Goal: Transaction & Acquisition: Obtain resource

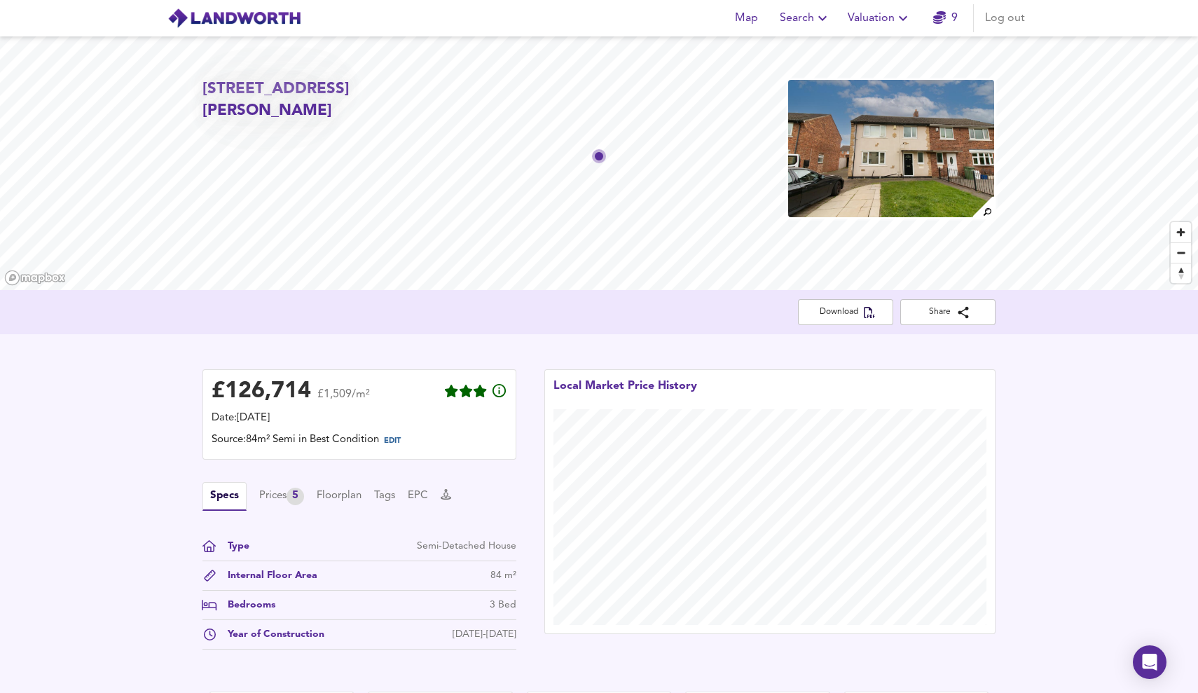
scroll to position [273, 0]
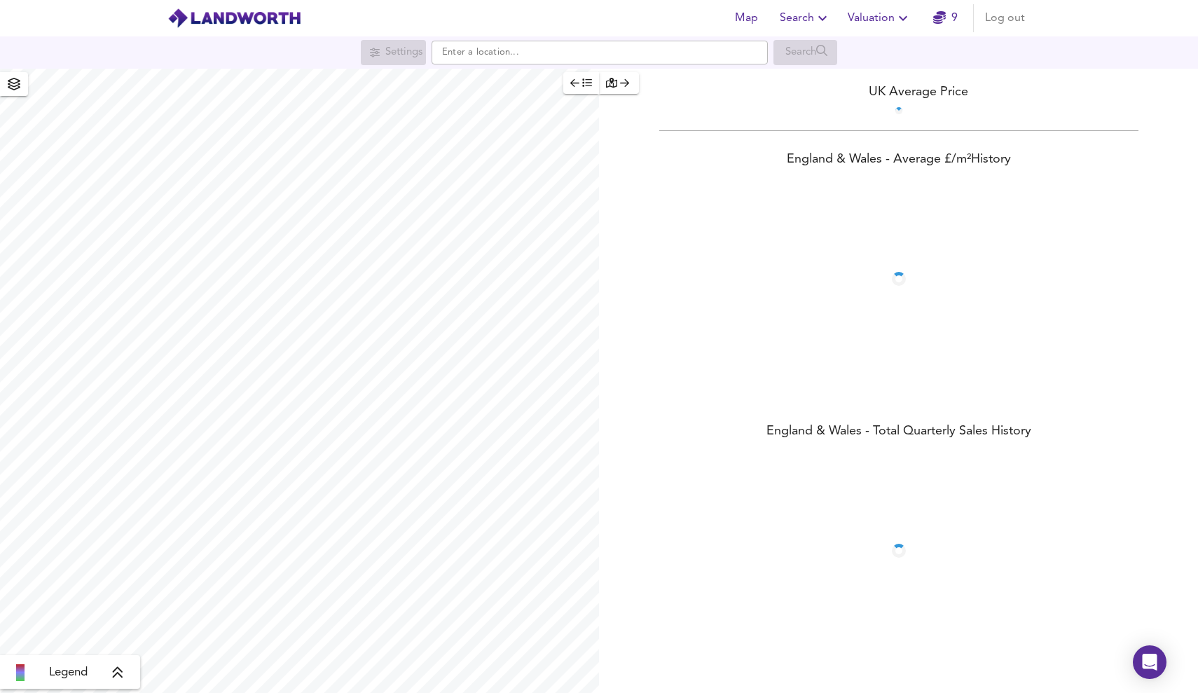
click at [873, 10] on span "Valuation" at bounding box center [880, 18] width 64 height 20
click at [866, 48] on li "New Valuation Report" at bounding box center [879, 50] width 167 height 25
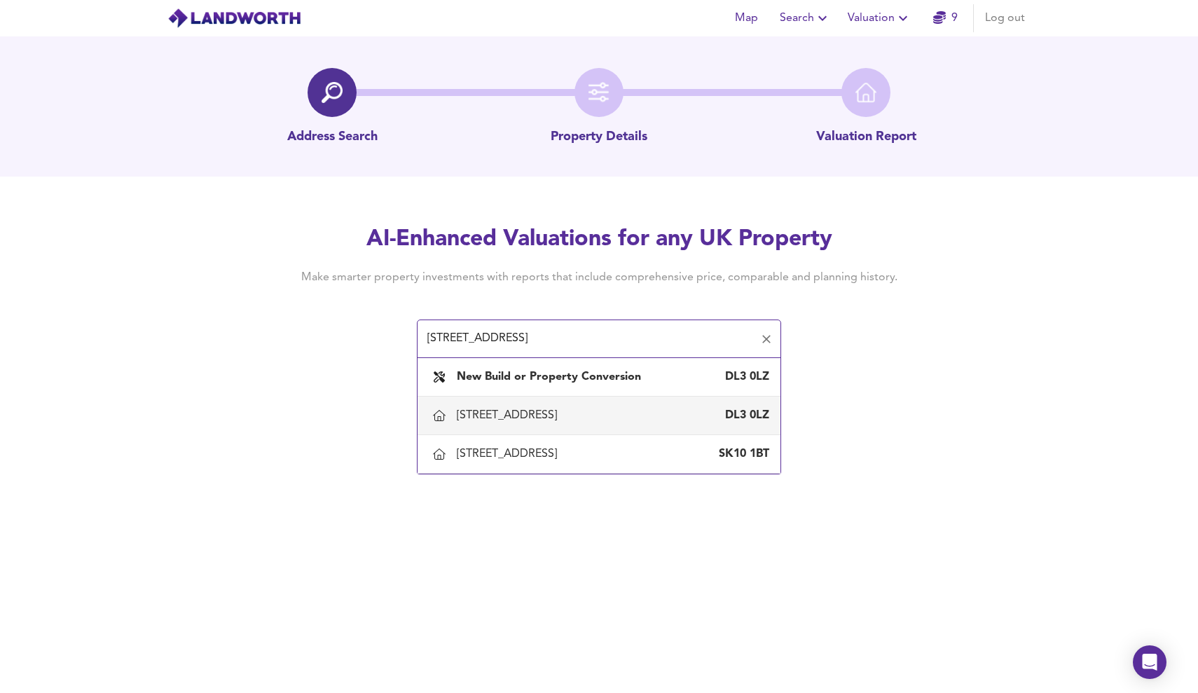
click at [561, 415] on div "116 Cumberland Street, Darlington" at bounding box center [510, 415] width 106 height 15
type input "116 Cumberland Street, Darlington"
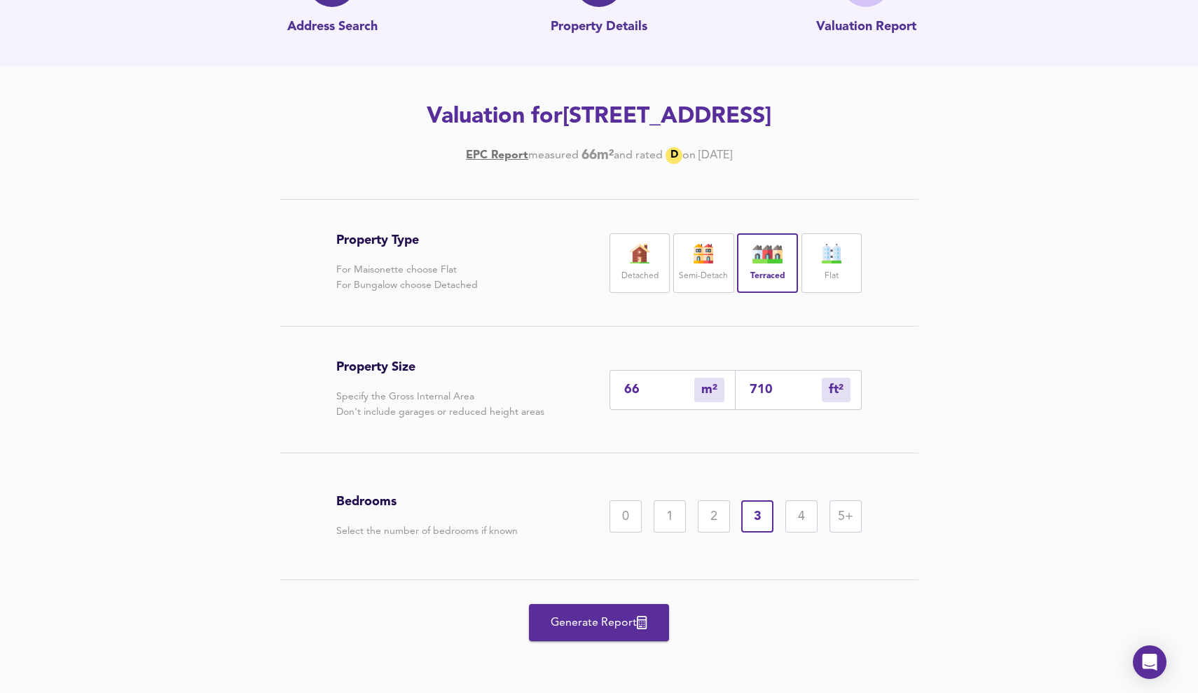
scroll to position [110, 0]
click at [595, 624] on span "Generate Report" at bounding box center [599, 623] width 112 height 20
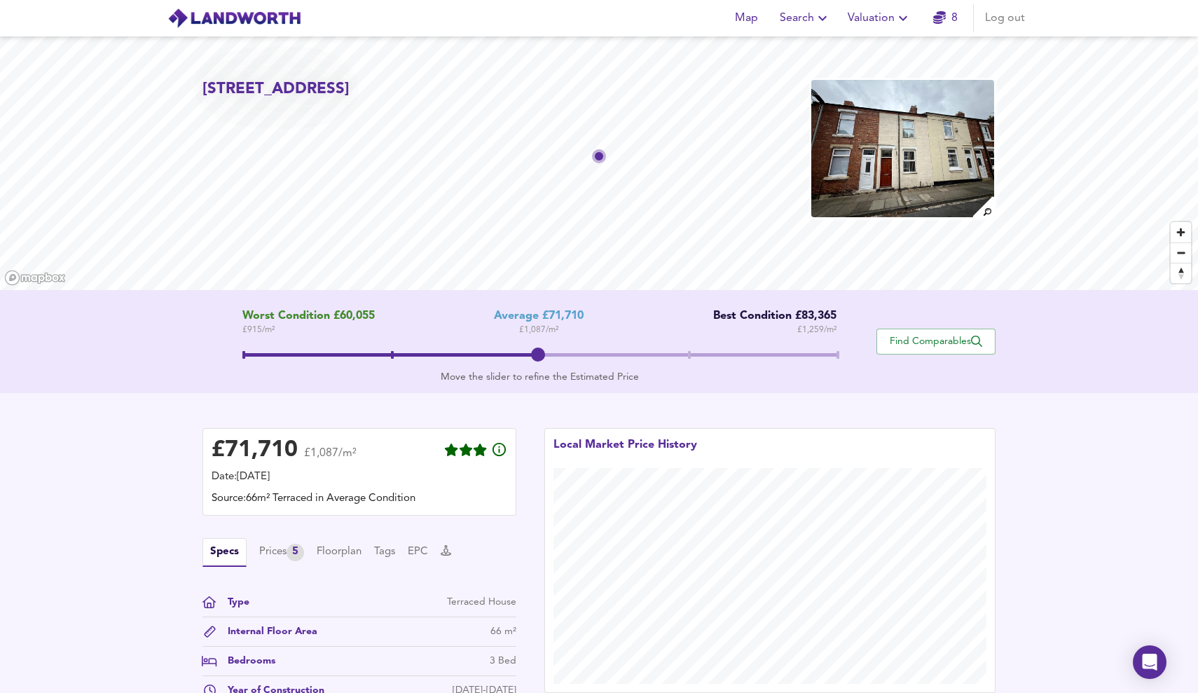
click at [827, 355] on span at bounding box center [539, 355] width 595 height 4
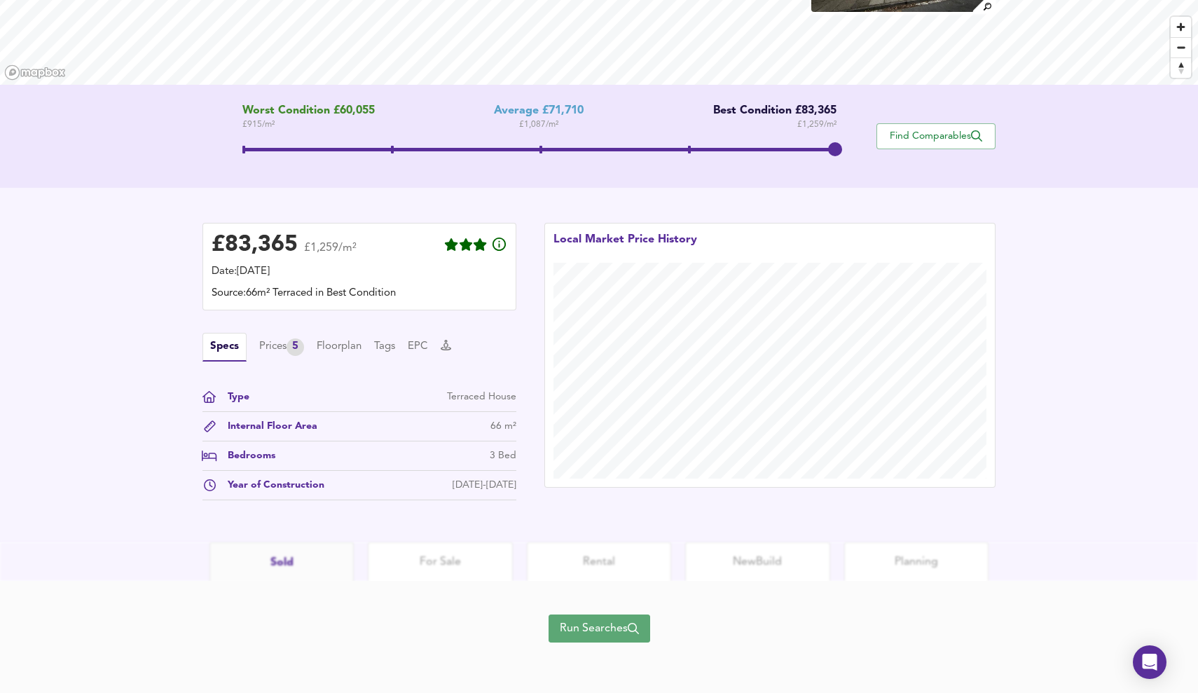
click at [629, 642] on button "Run Searches" at bounding box center [600, 628] width 102 height 28
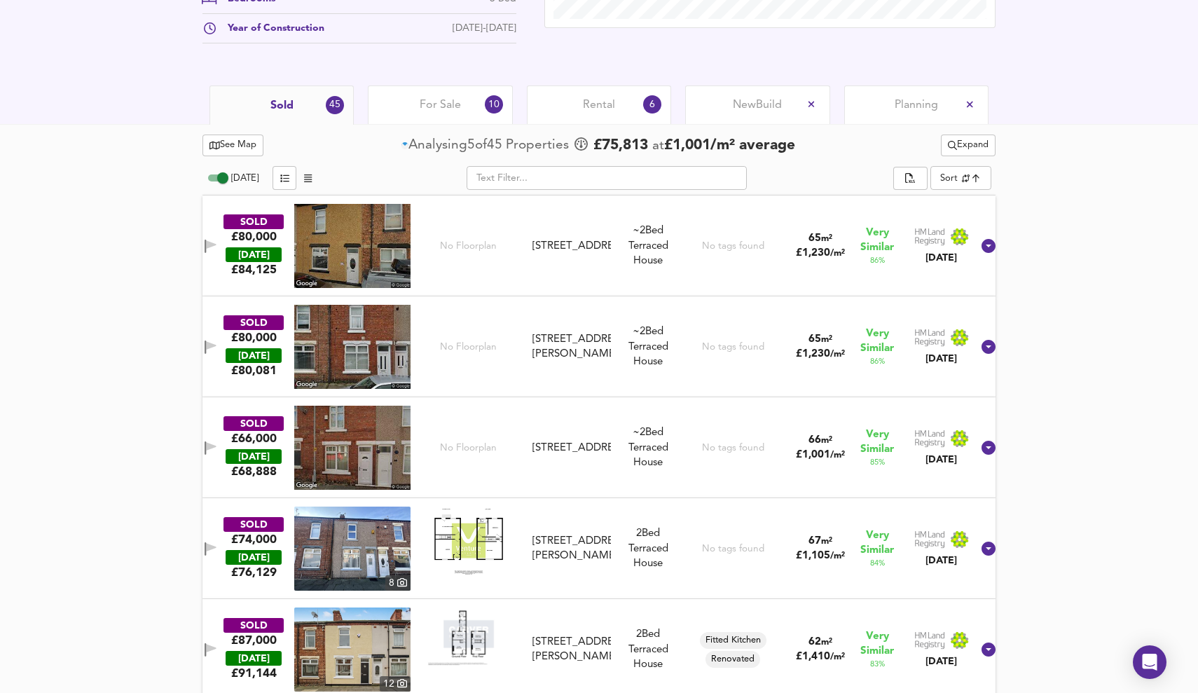
scroll to position [603, 0]
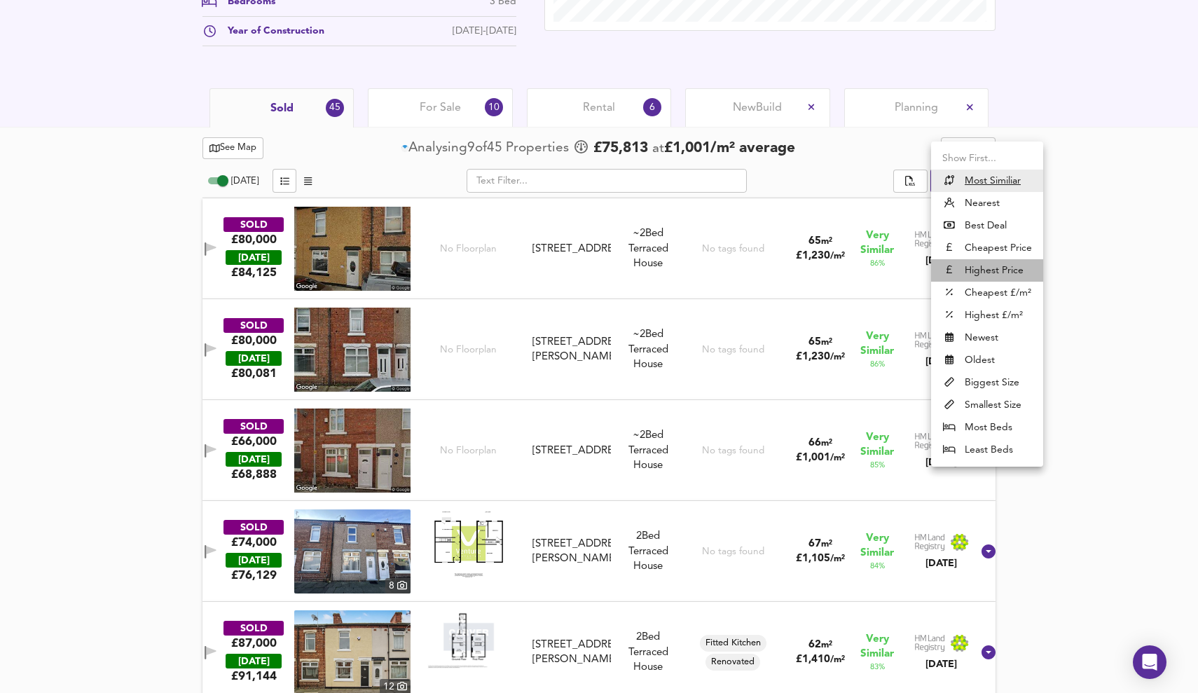
click at [995, 265] on li "Highest Price" at bounding box center [987, 270] width 112 height 22
type input "expensive"
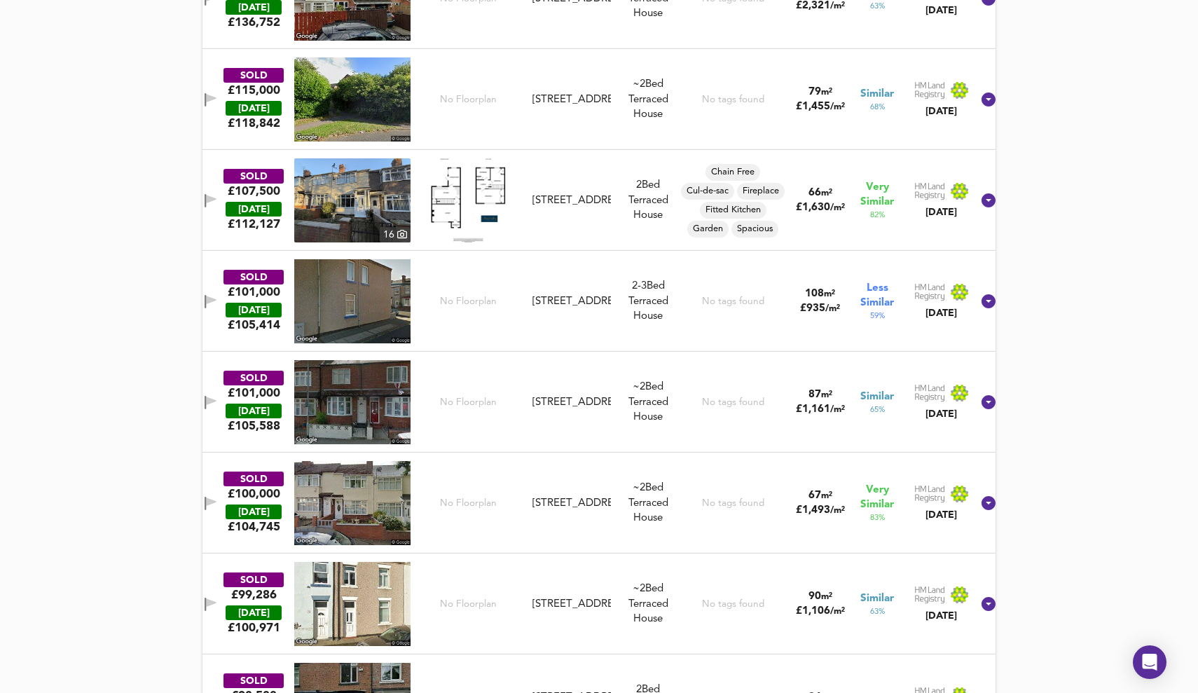
scroll to position [1057, 0]
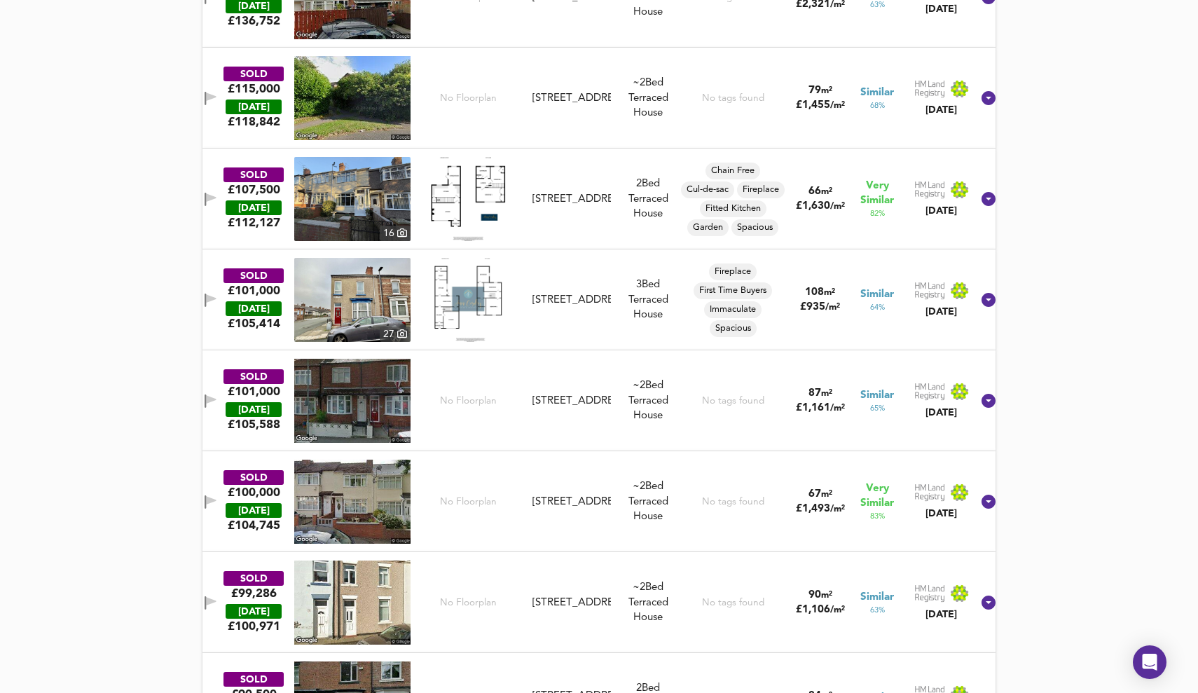
click at [206, 400] on icon "button" at bounding box center [205, 400] width 1 height 13
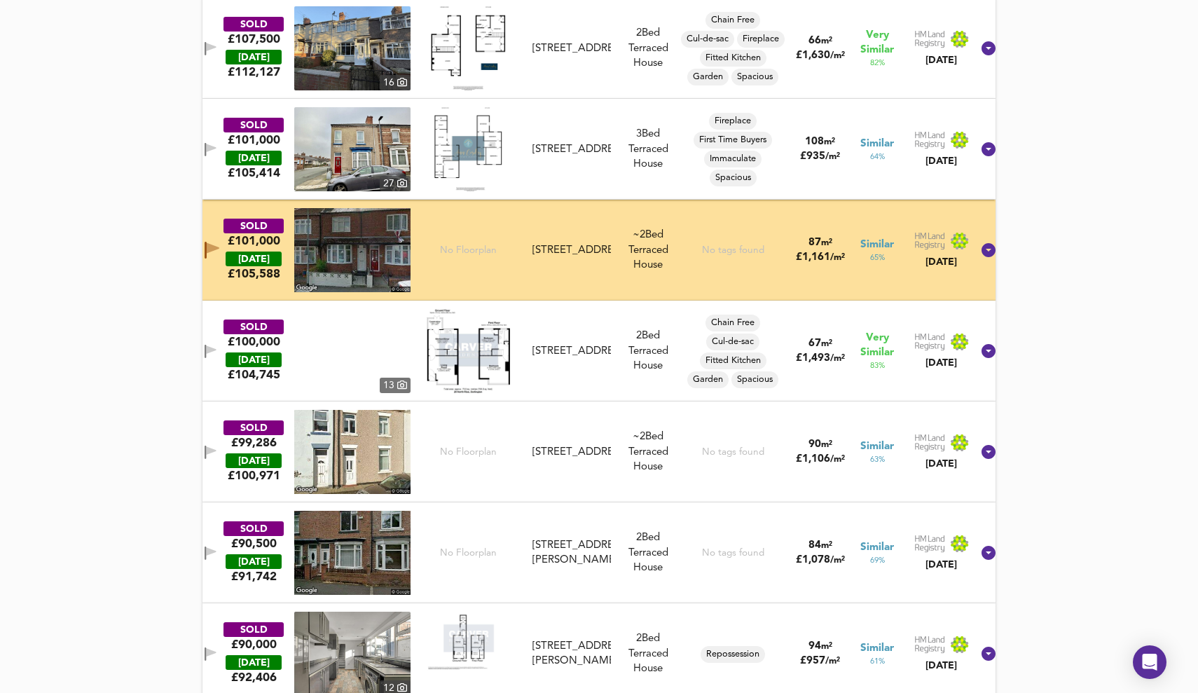
scroll to position [1213, 0]
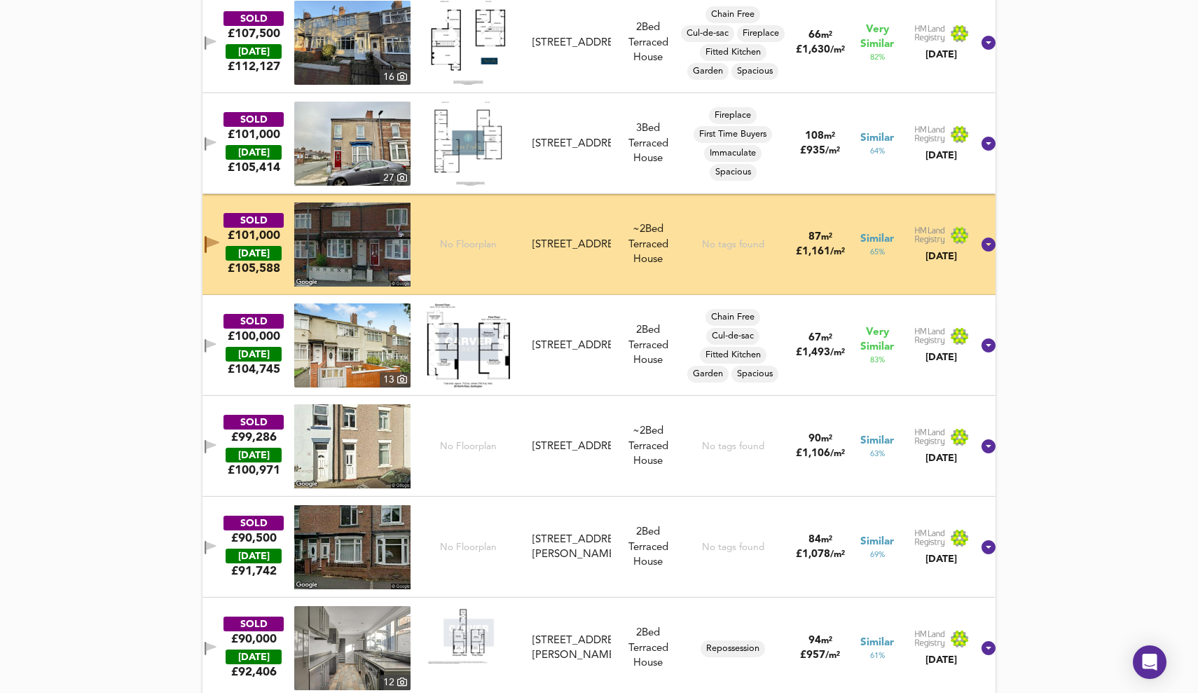
click at [216, 446] on icon "button" at bounding box center [211, 445] width 10 height 8
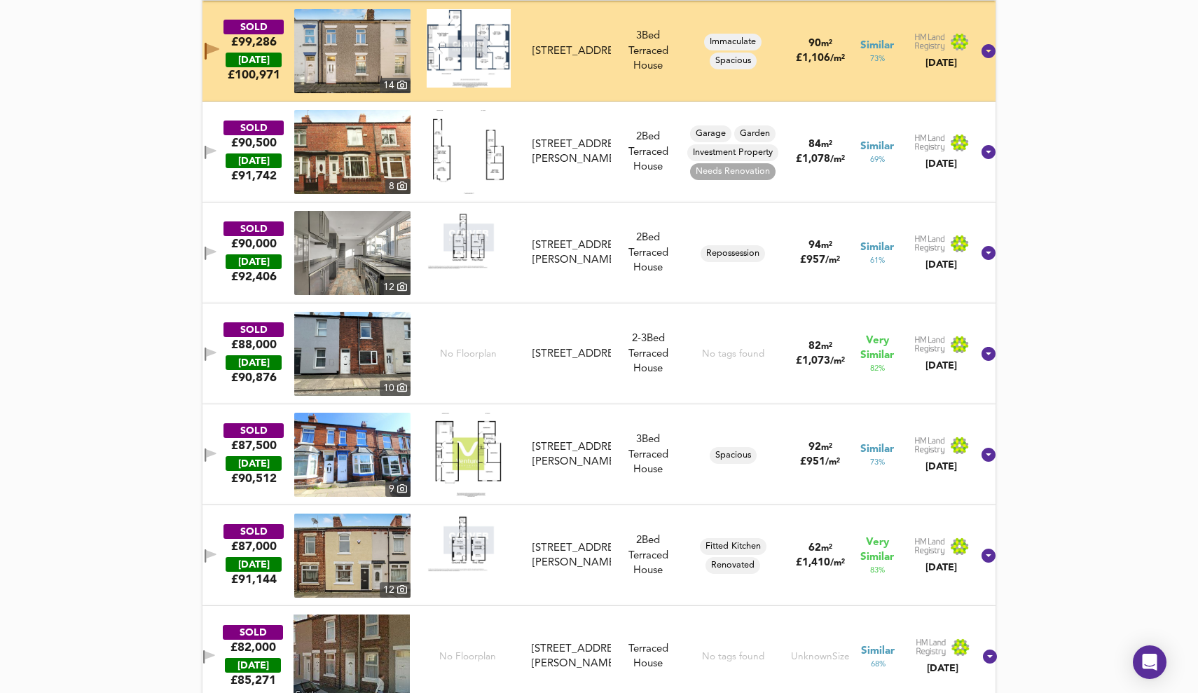
scroll to position [1608, 0]
click at [206, 452] on icon "button" at bounding box center [205, 454] width 1 height 13
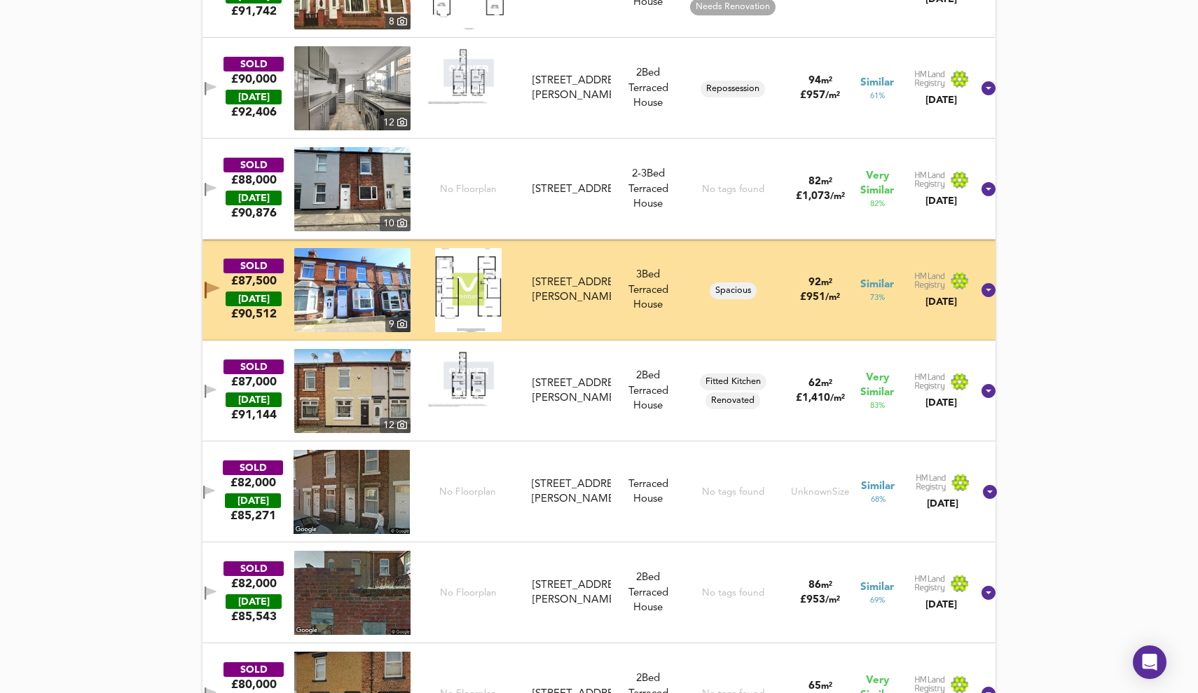
scroll to position [1767, 0]
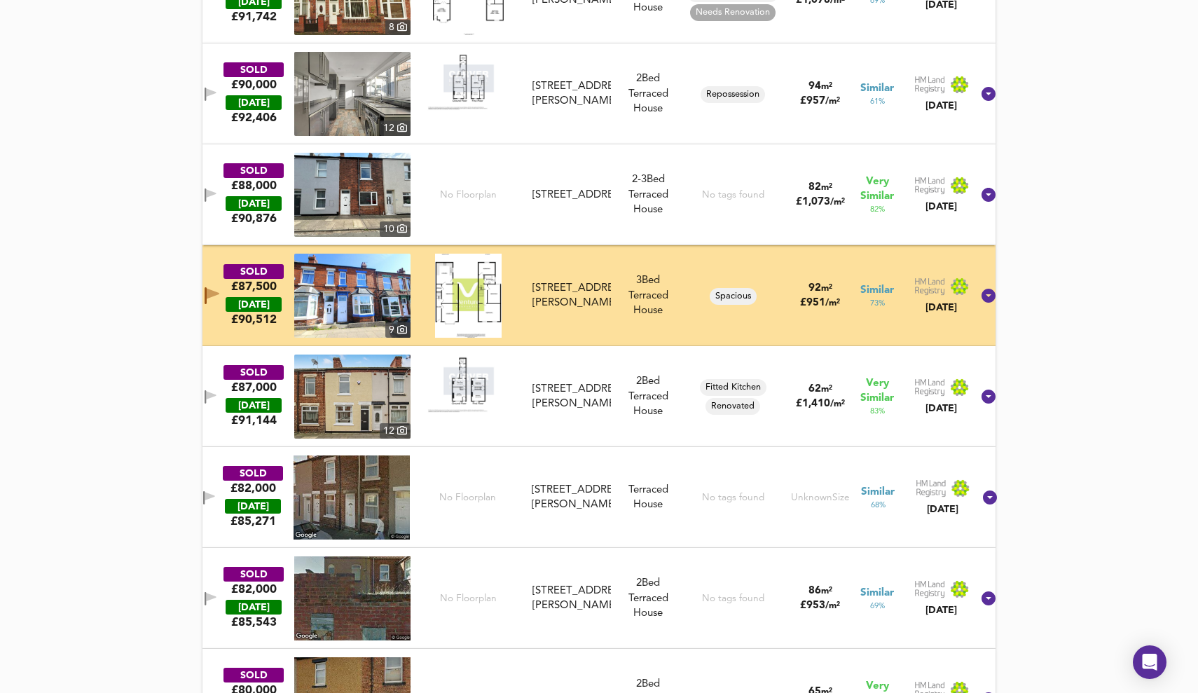
click at [216, 403] on icon "button" at bounding box center [211, 396] width 12 height 13
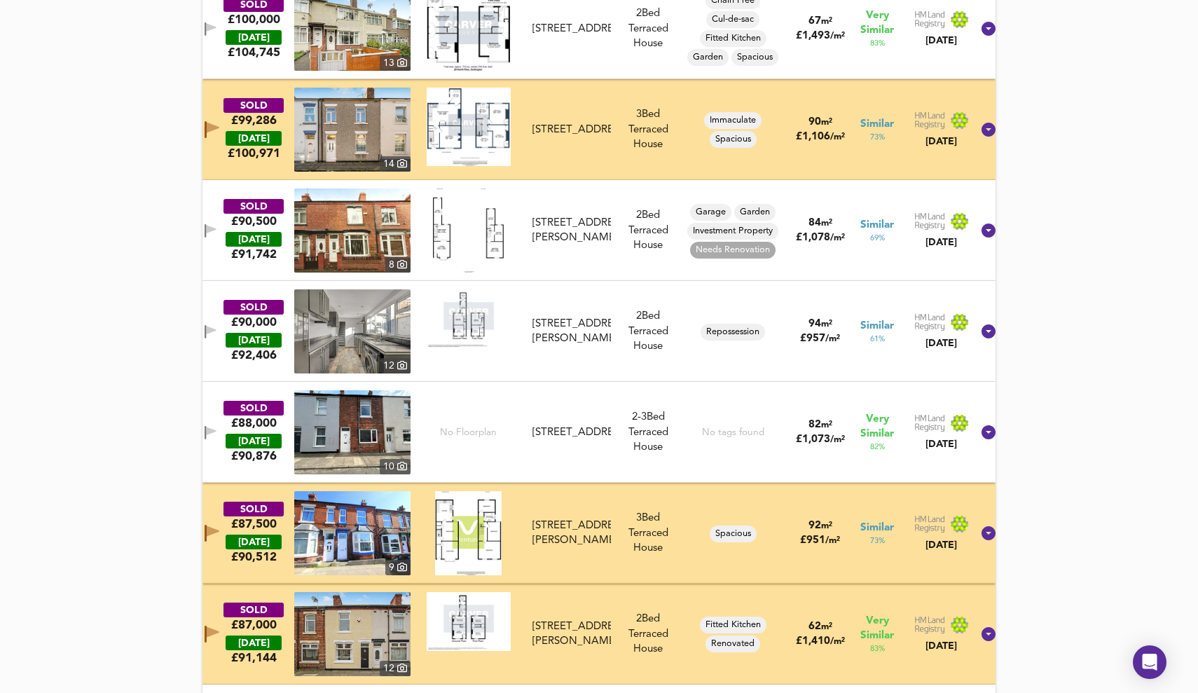
scroll to position [1523, 0]
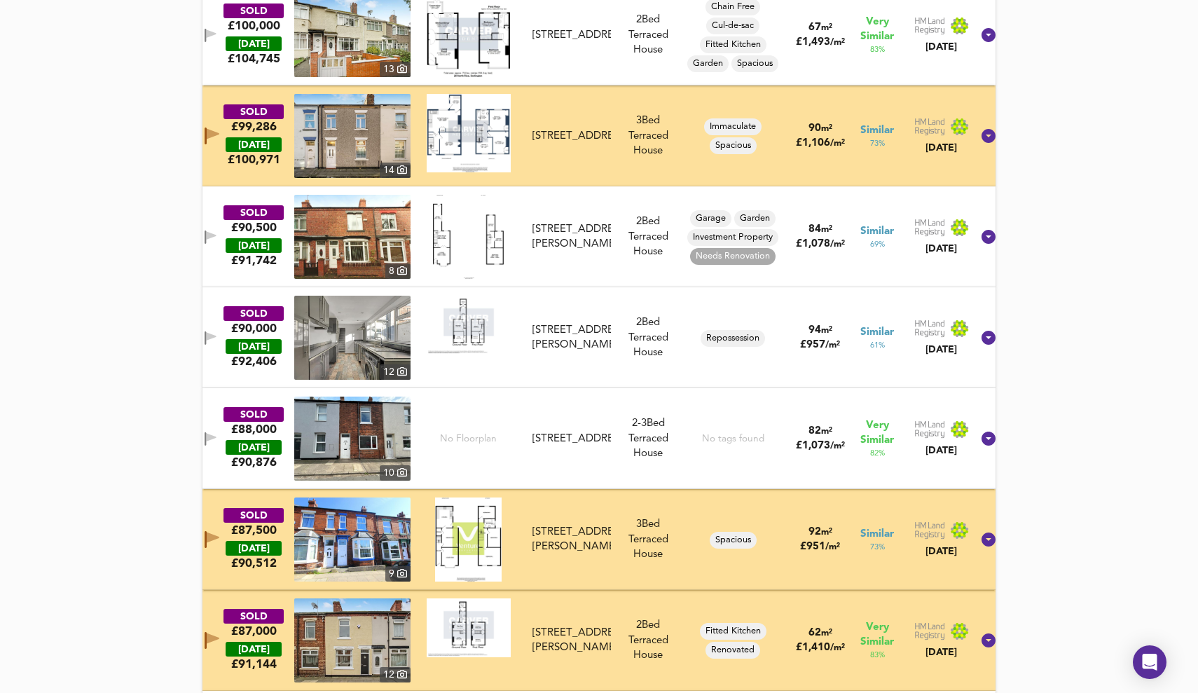
click at [216, 441] on icon "button" at bounding box center [211, 438] width 12 height 13
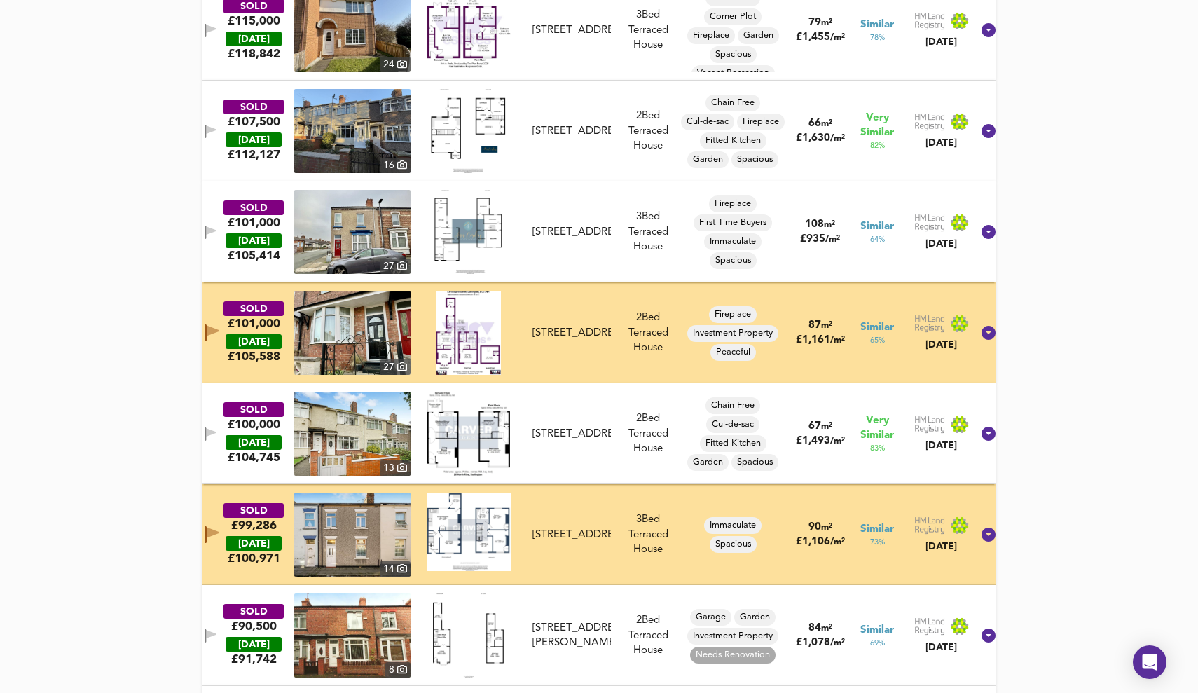
scroll to position [1124, 0]
click at [219, 329] on icon "button" at bounding box center [213, 331] width 13 height 11
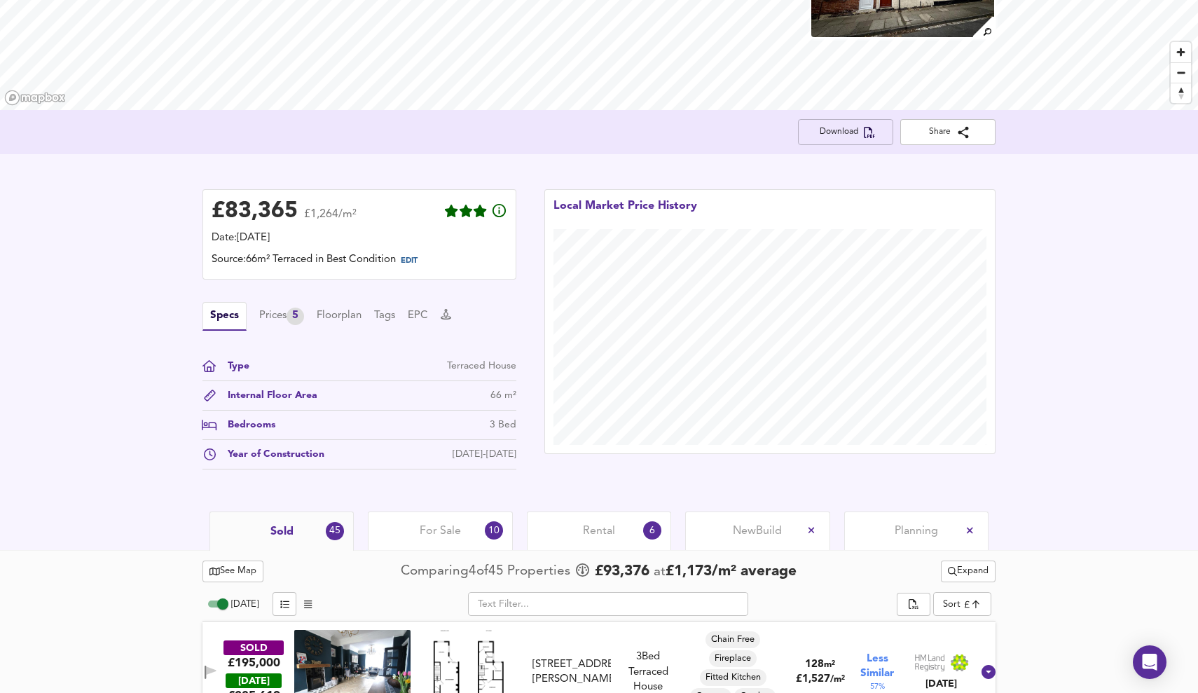
scroll to position [205, 0]
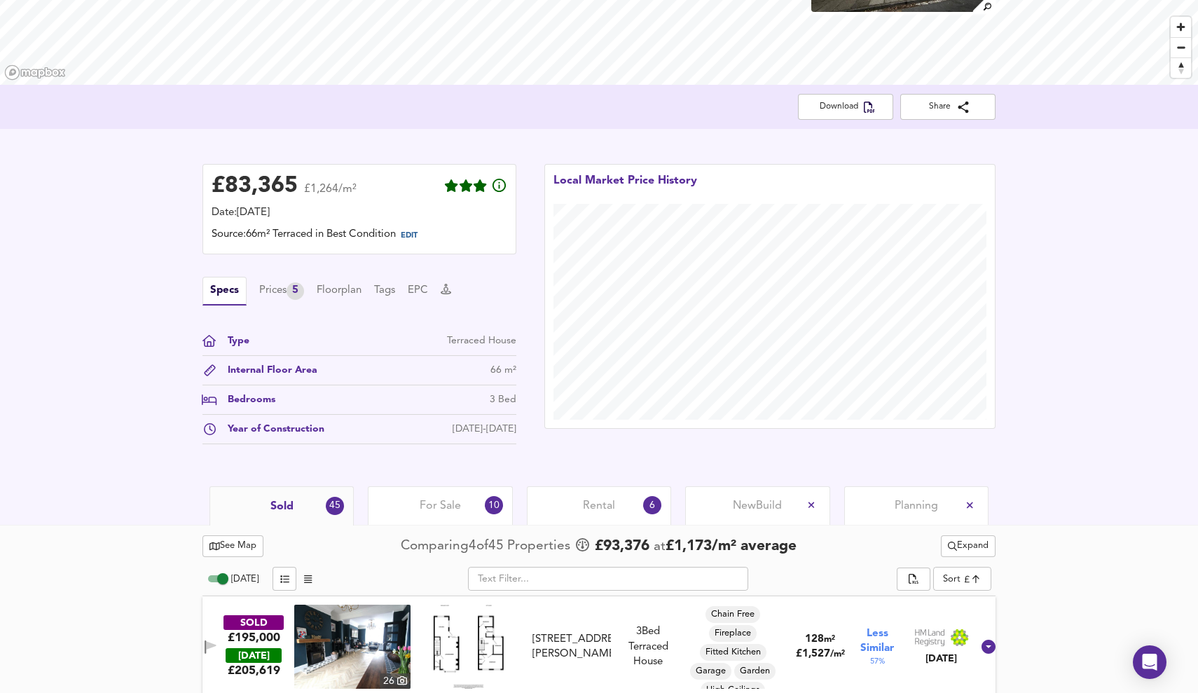
click at [617, 502] on div "Rental 6" at bounding box center [599, 505] width 144 height 39
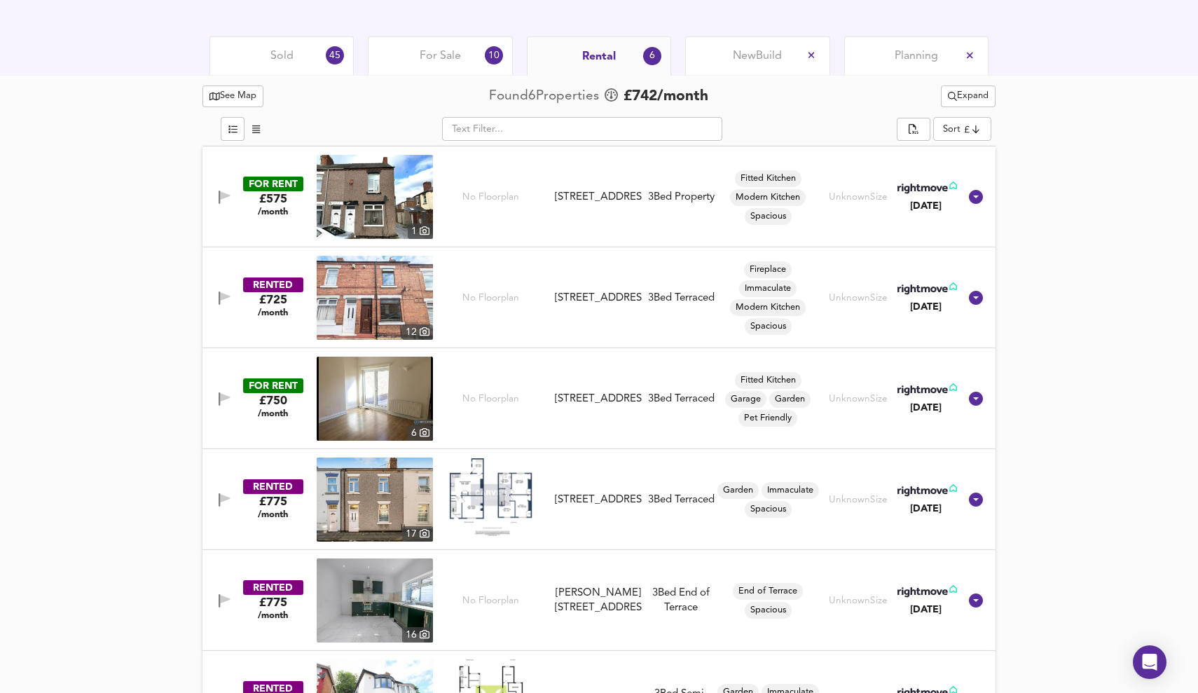
scroll to position [650, 0]
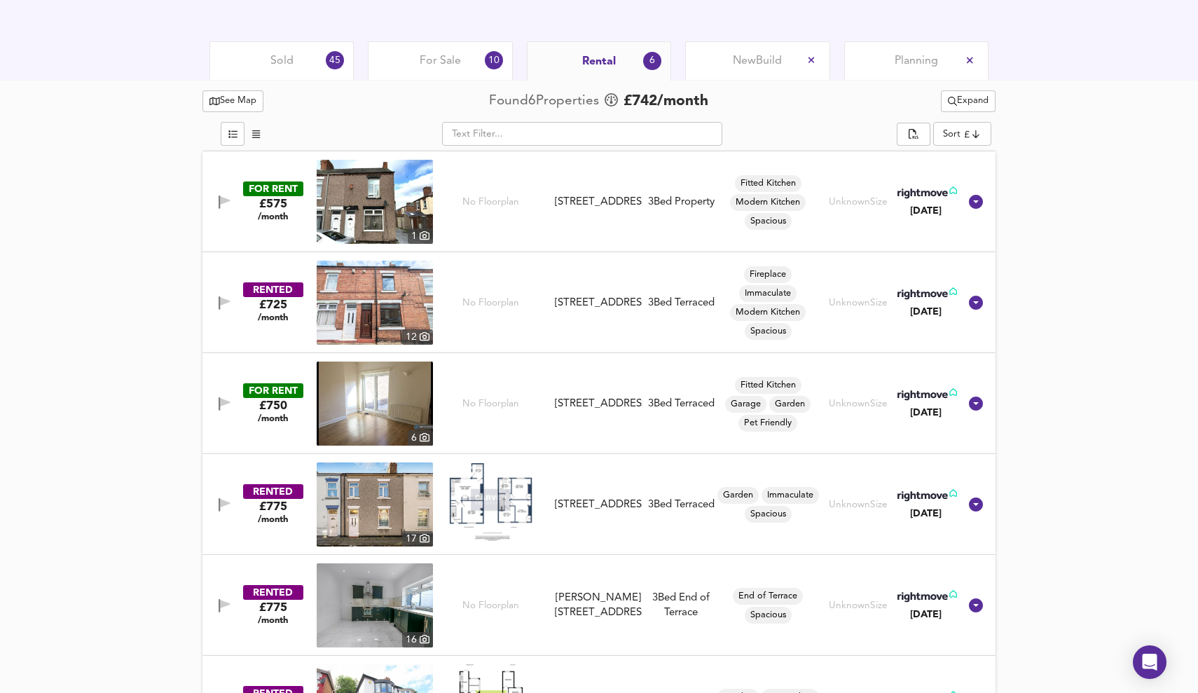
click at [220, 301] on g "button" at bounding box center [225, 302] width 12 height 13
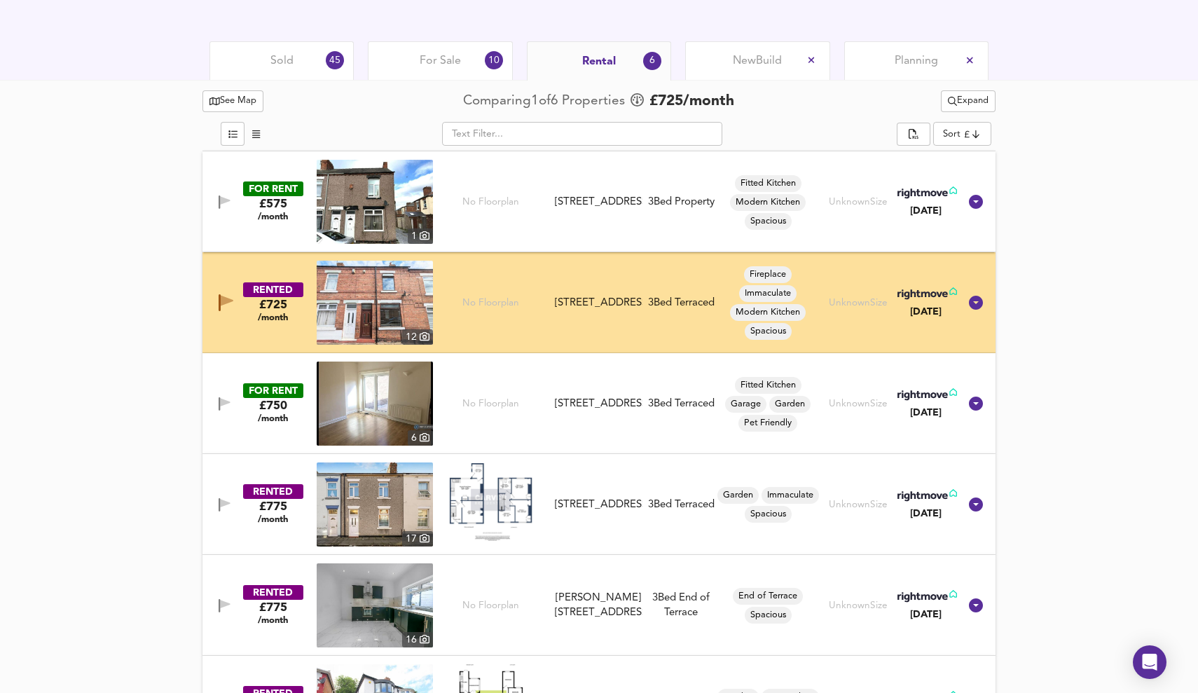
click at [226, 399] on icon "button" at bounding box center [225, 403] width 12 height 13
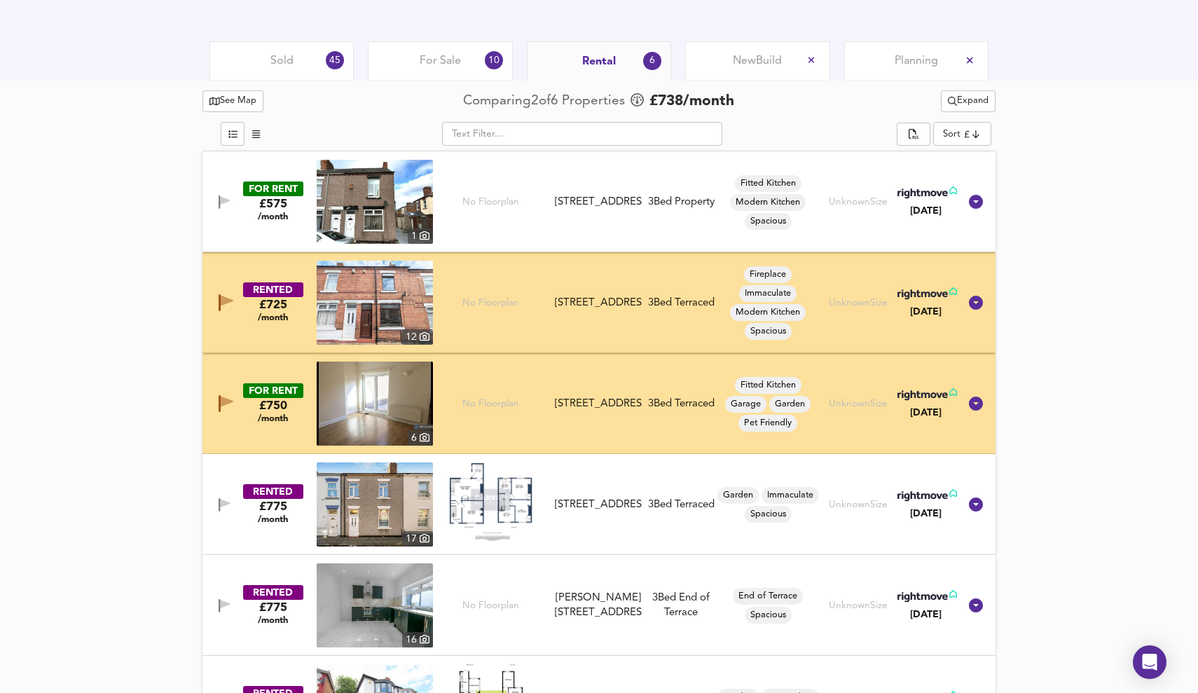
click at [216, 502] on button "button" at bounding box center [224, 504] width 19 height 19
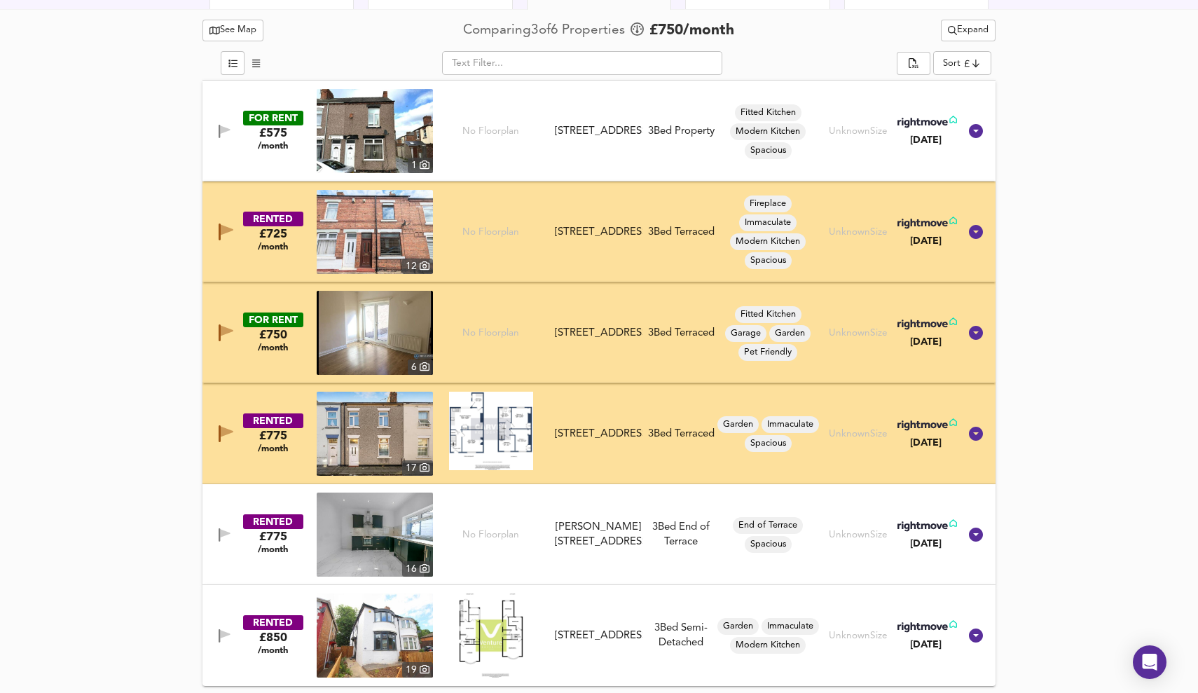
scroll to position [721, 0]
click at [223, 531] on icon "button" at bounding box center [226, 533] width 10 height 8
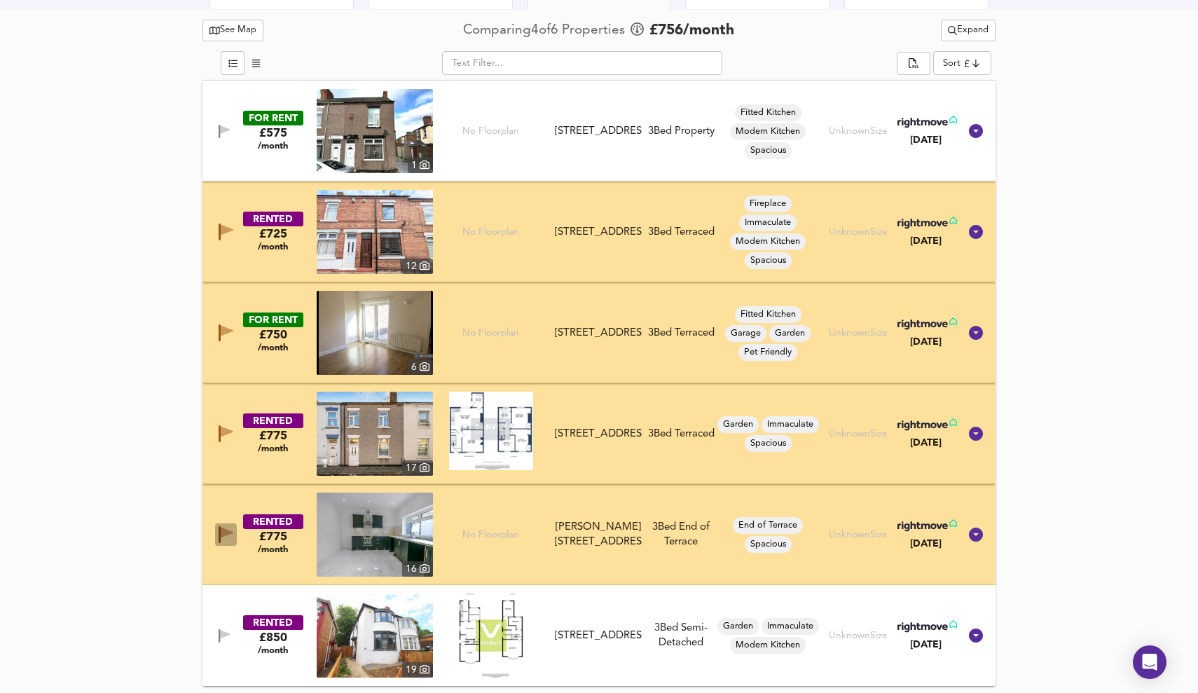
click at [228, 530] on icon "button" at bounding box center [226, 534] width 15 height 17
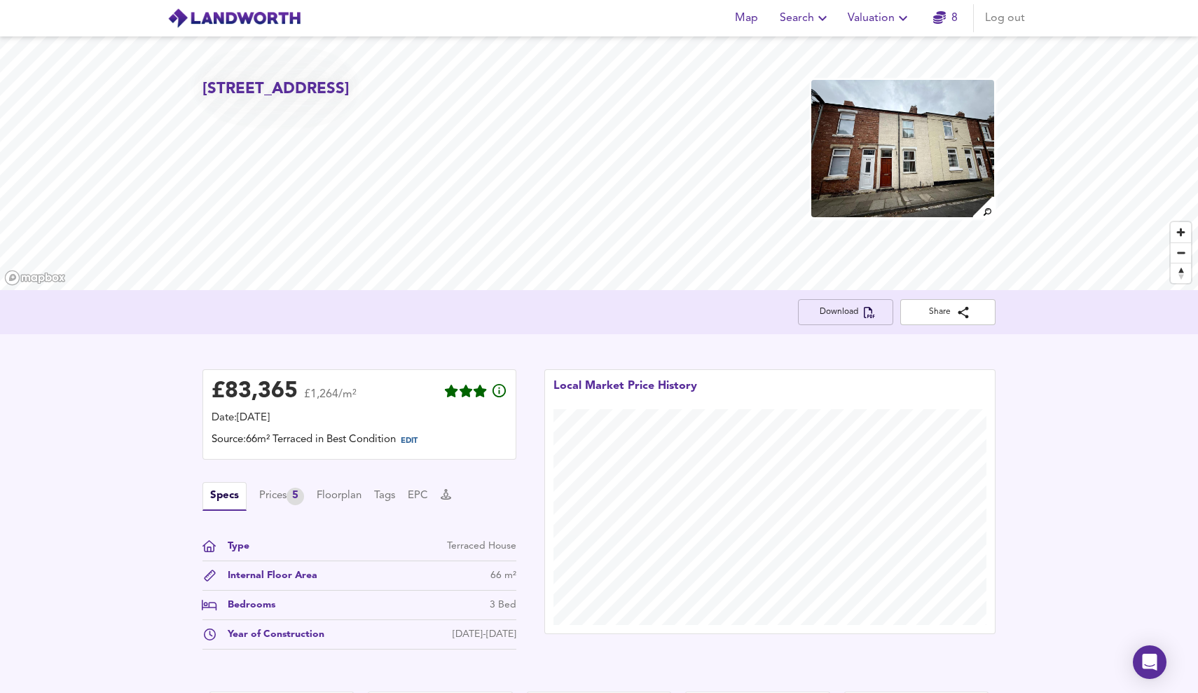
scroll to position [0, 0]
click at [844, 312] on span "Download" at bounding box center [845, 312] width 73 height 15
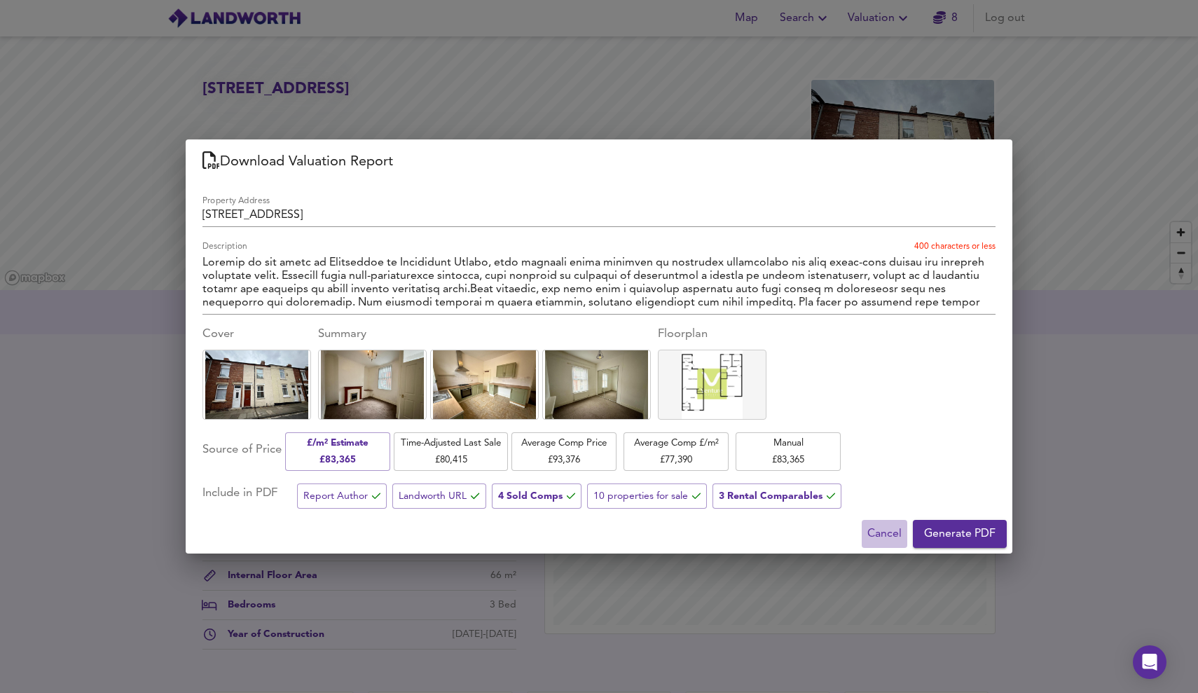
drag, startPoint x: 885, startPoint y: 542, endPoint x: 752, endPoint y: 413, distance: 185.3
click at [885, 542] on span "Cancel" at bounding box center [884, 534] width 34 height 20
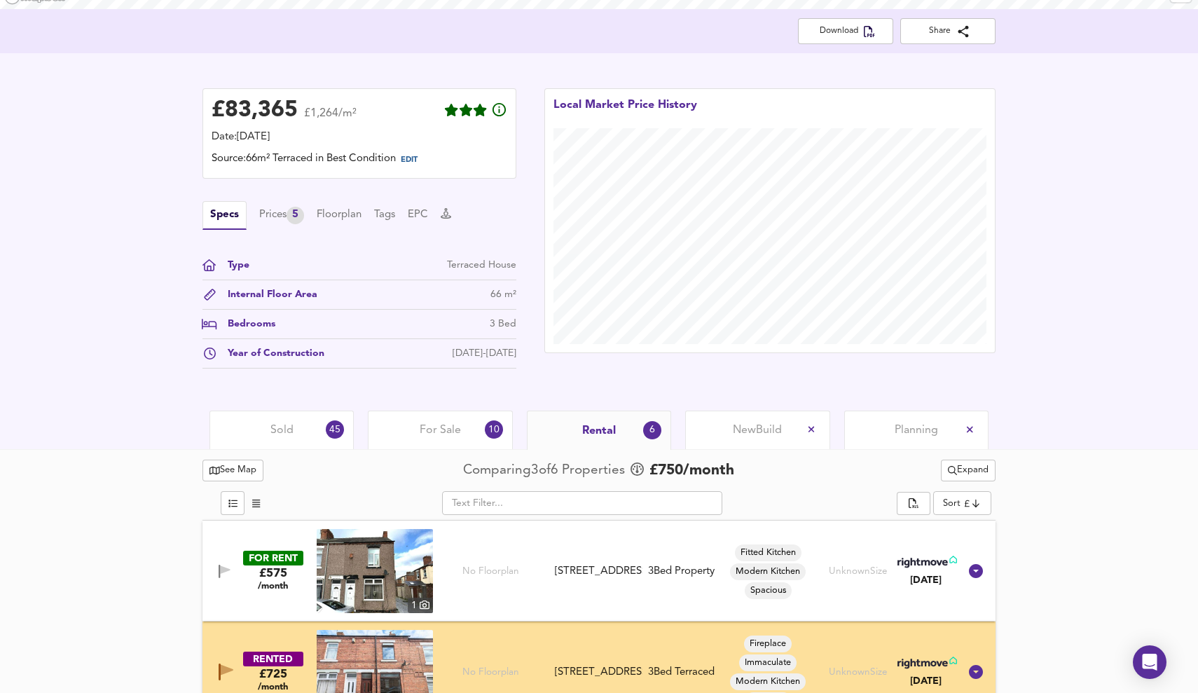
scroll to position [288, 0]
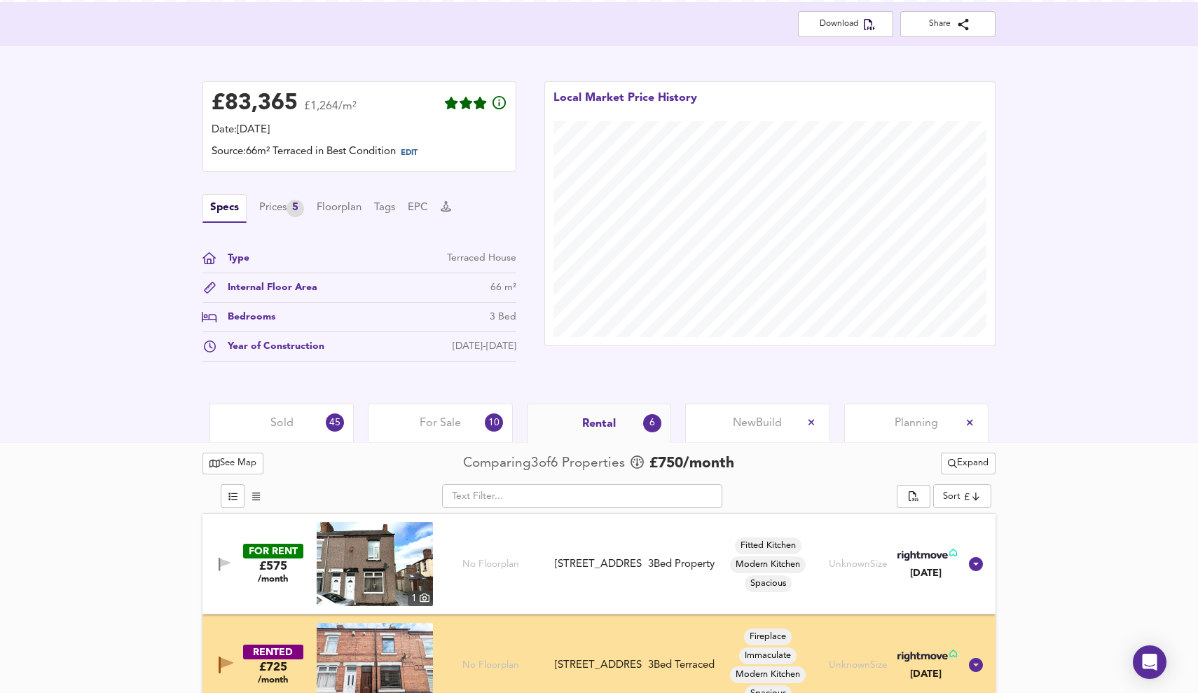
click at [318, 415] on div "Sold 45" at bounding box center [281, 423] width 144 height 39
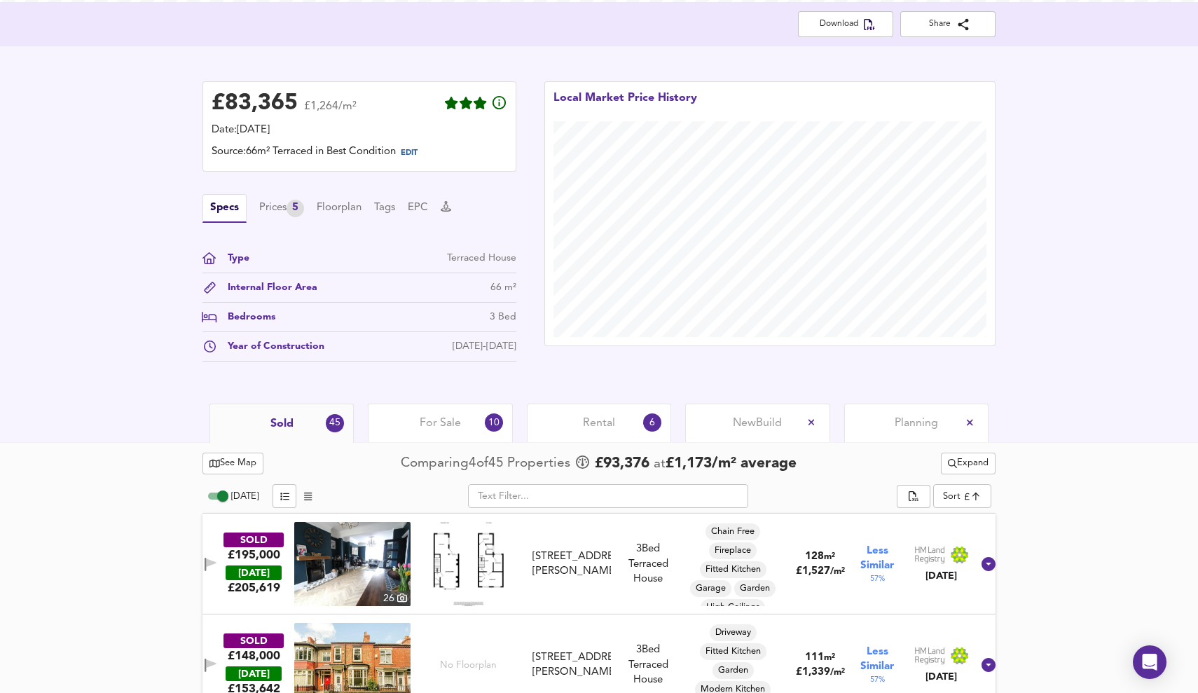
click at [428, 421] on span "For Sale" at bounding box center [440, 422] width 41 height 15
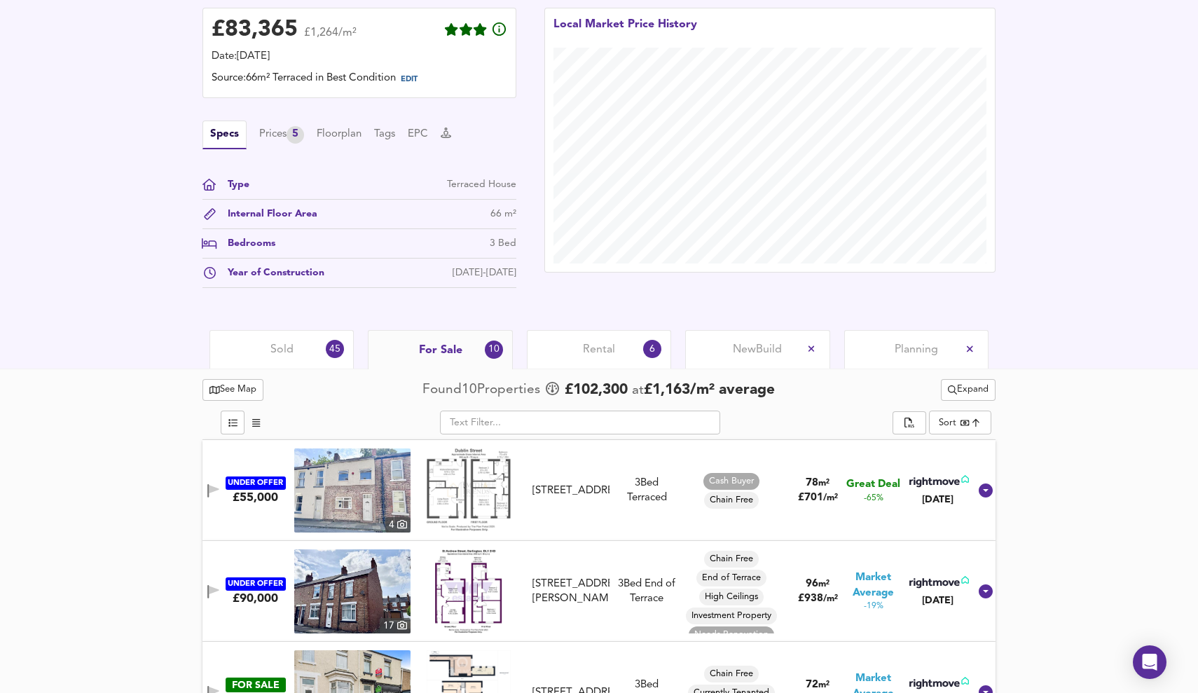
scroll to position [387, 0]
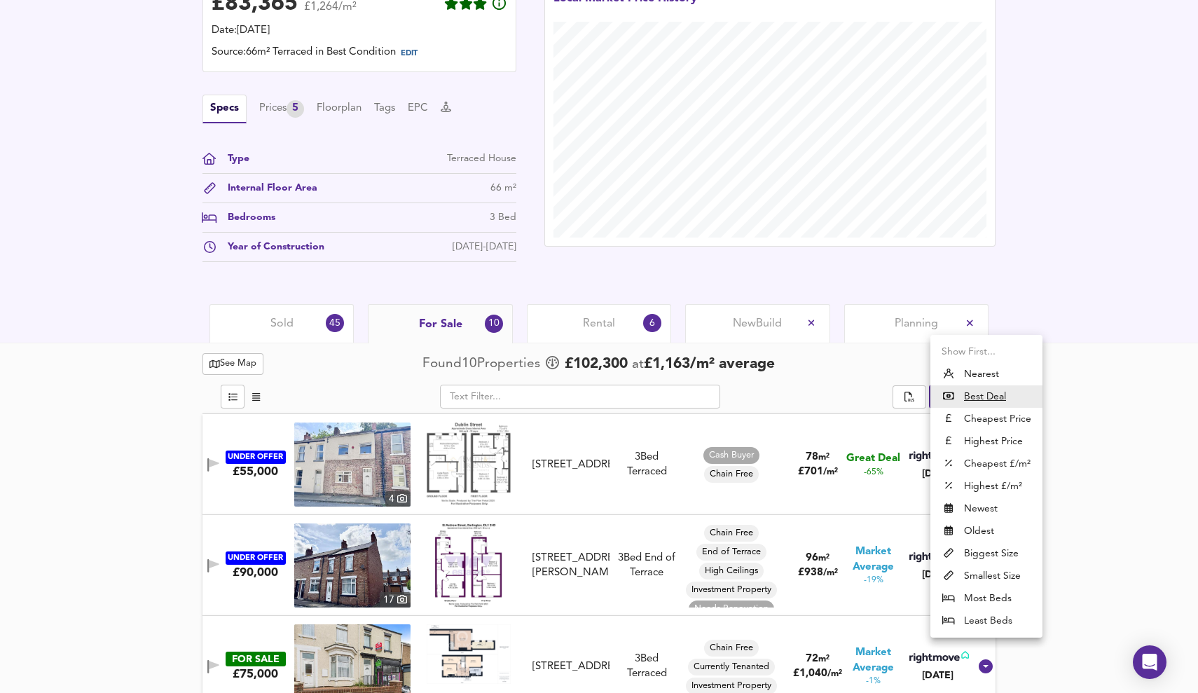
click at [977, 441] on li "Highest Price" at bounding box center [986, 441] width 112 height 22
type input "expensive"
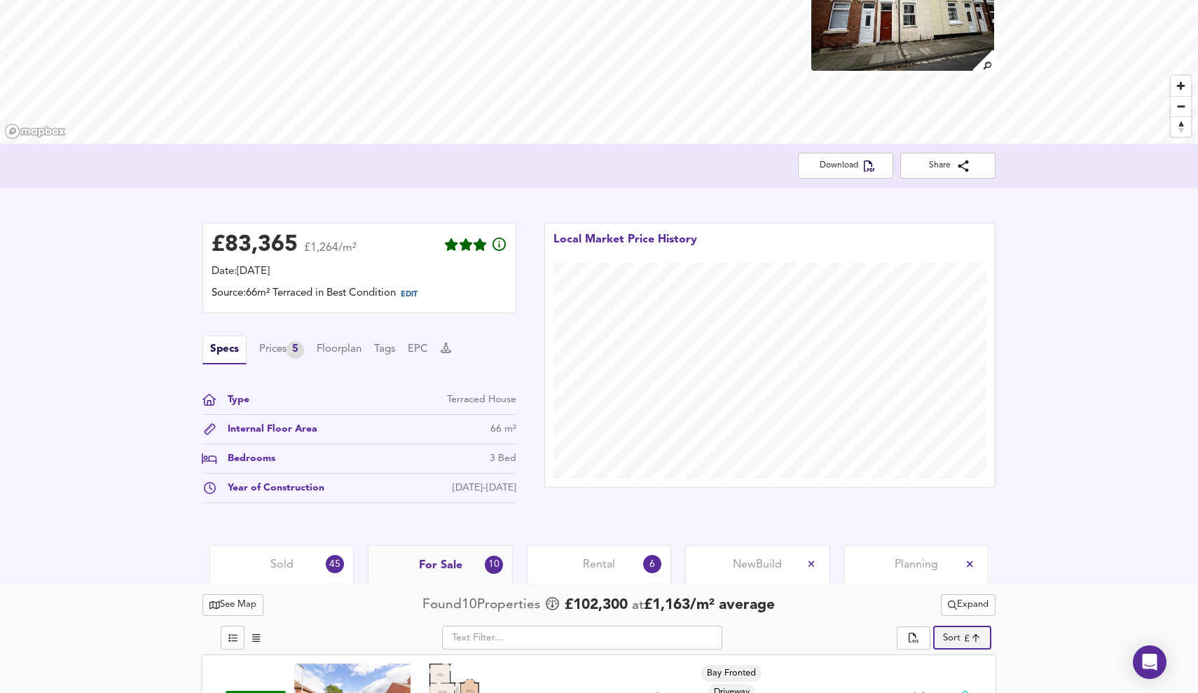
scroll to position [156, 0]
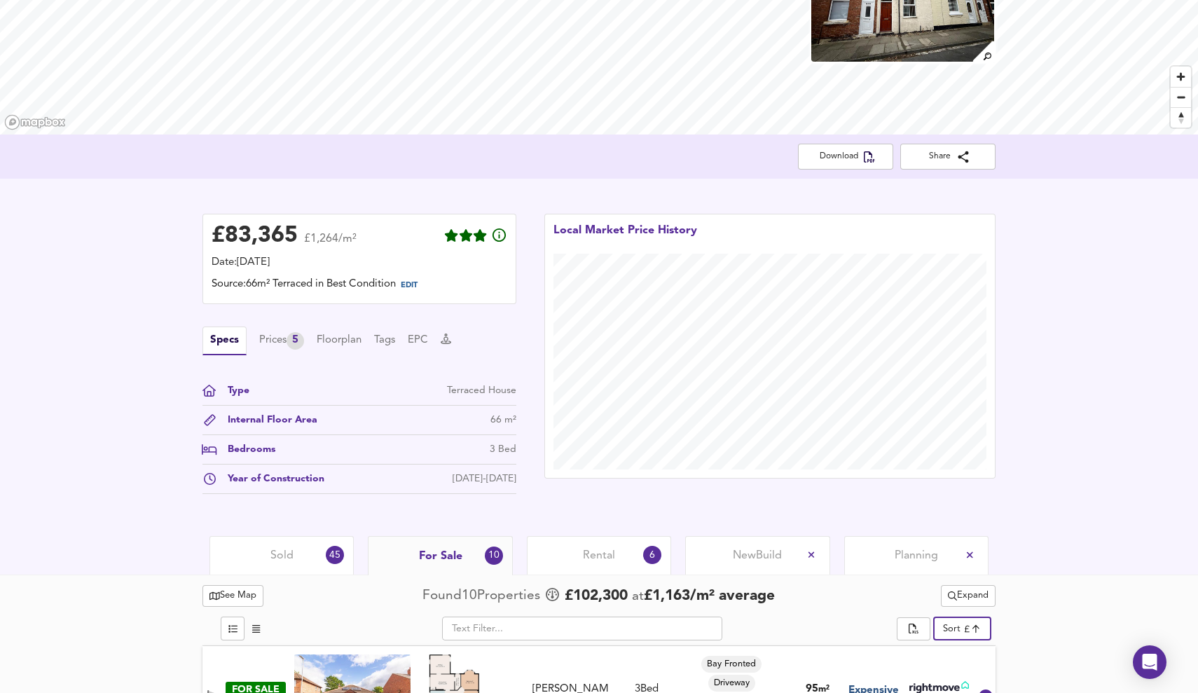
click at [287, 544] on div "Sold 45" at bounding box center [281, 555] width 144 height 39
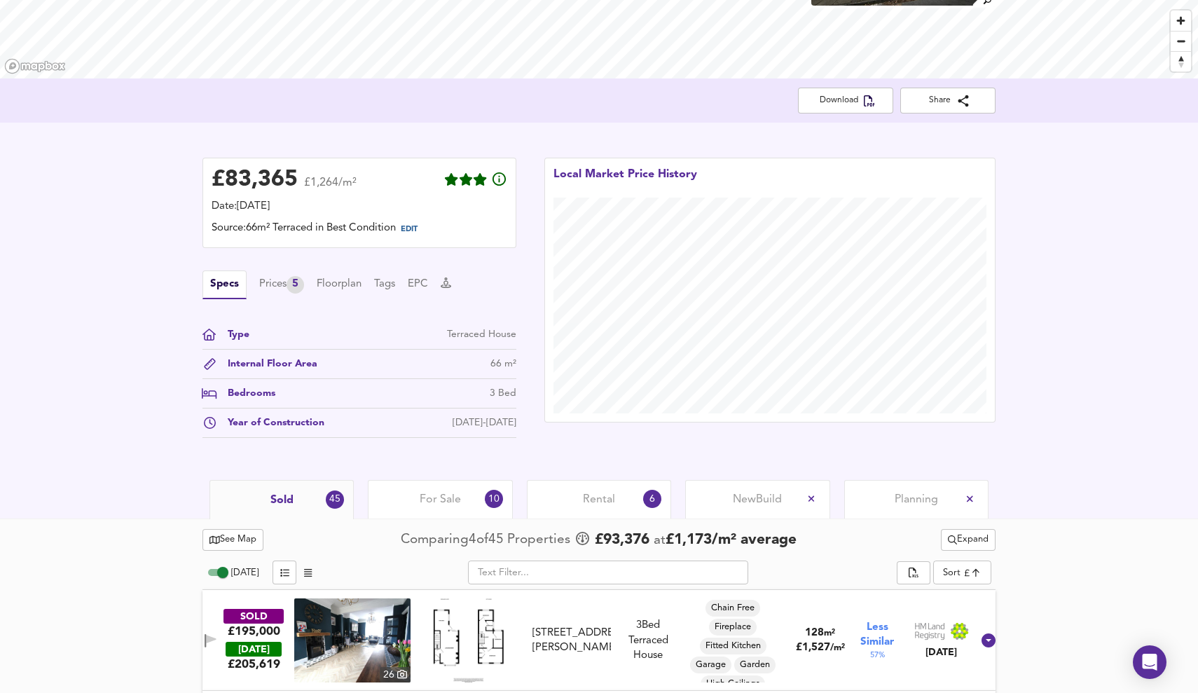
scroll to position [209, 0]
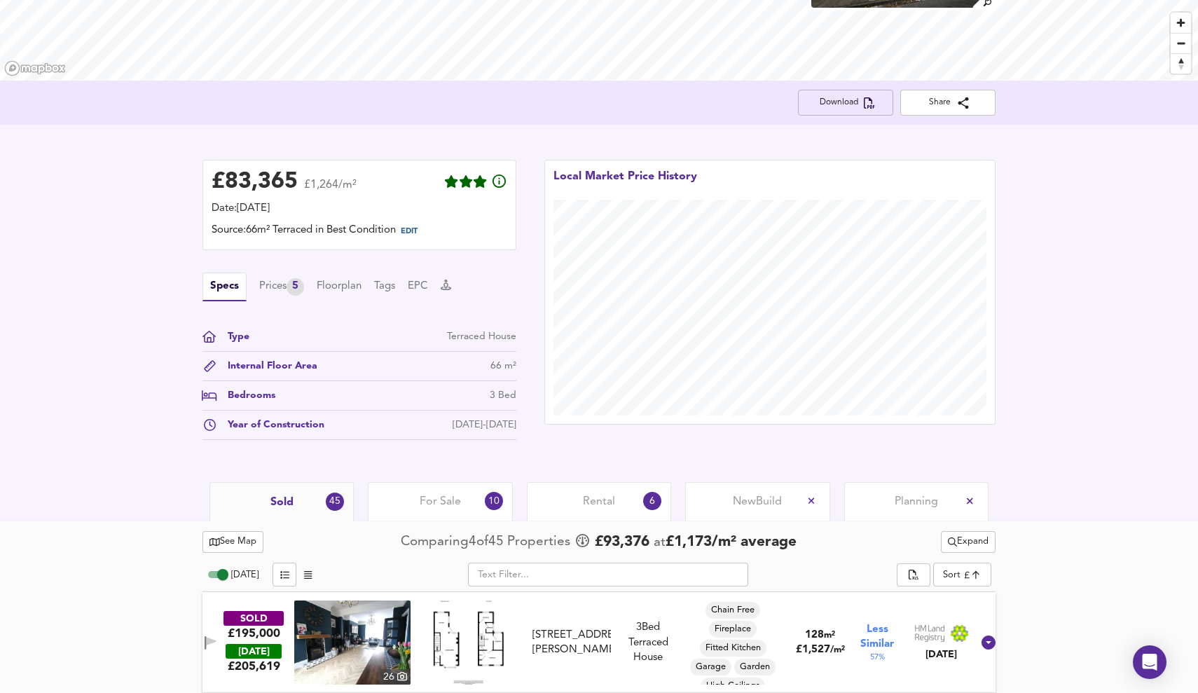
click at [844, 106] on span "Download" at bounding box center [845, 102] width 73 height 15
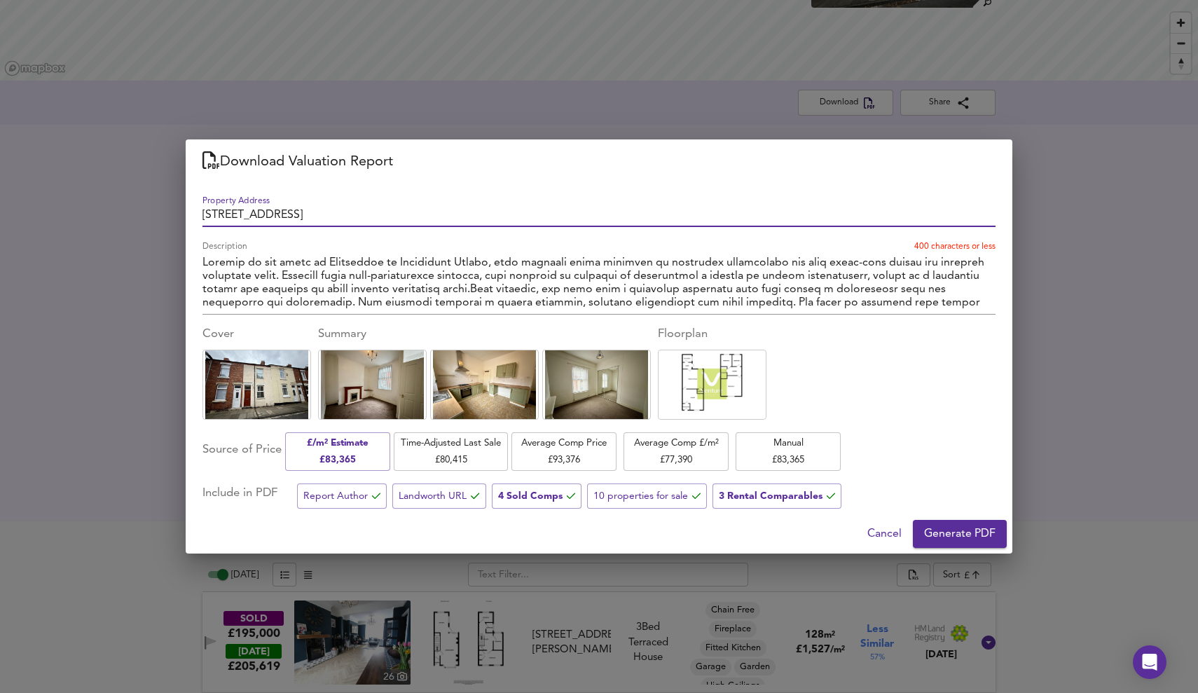
click at [884, 537] on span "Cancel" at bounding box center [884, 534] width 34 height 20
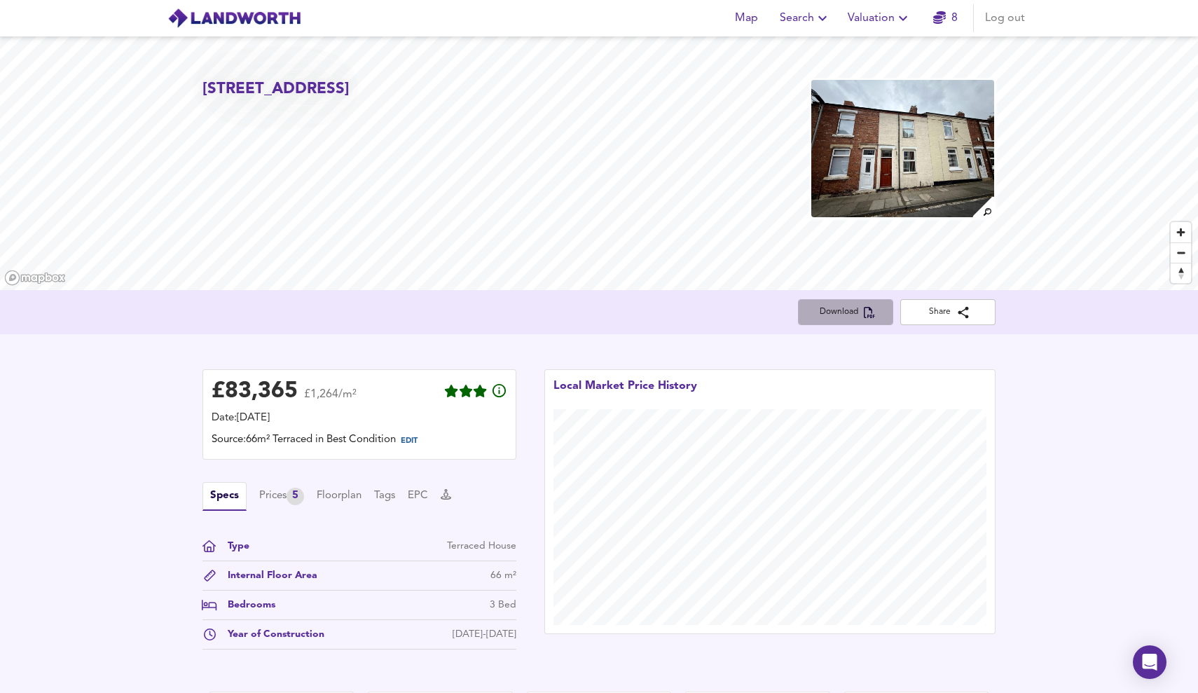
scroll to position [0, 0]
click at [842, 315] on span "Download" at bounding box center [845, 312] width 73 height 15
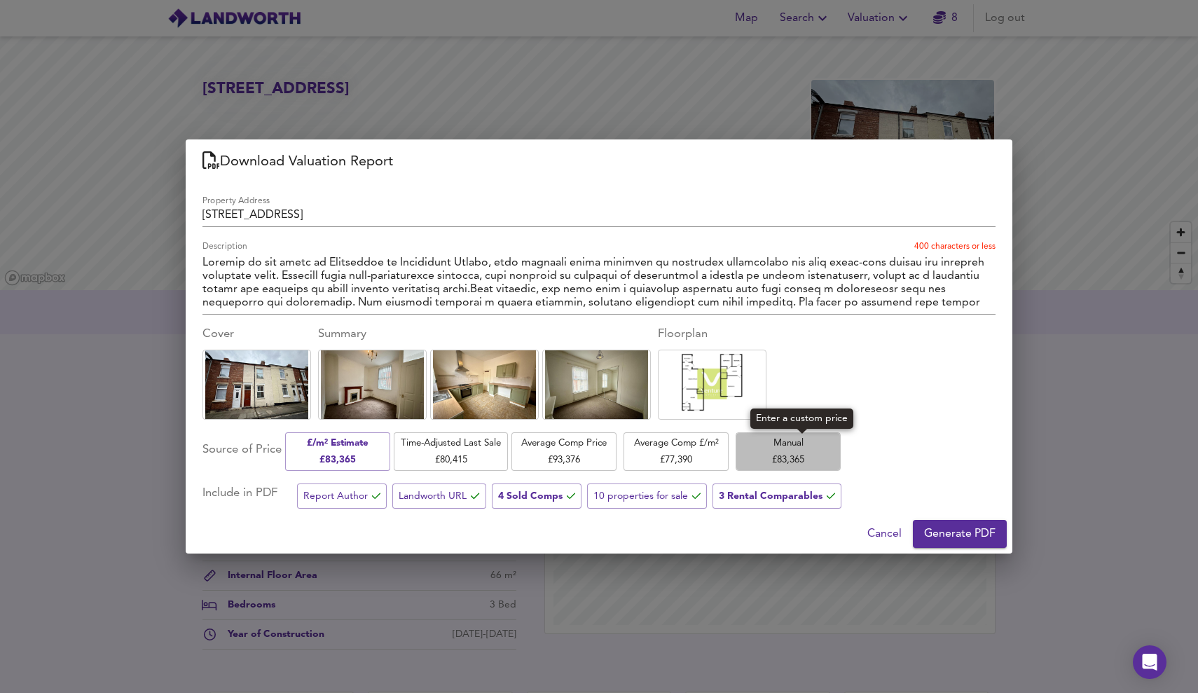
click at [803, 455] on span "Manual £ 83,365" at bounding box center [788, 451] width 91 height 33
click at [896, 443] on input "83,365" at bounding box center [907, 451] width 83 height 39
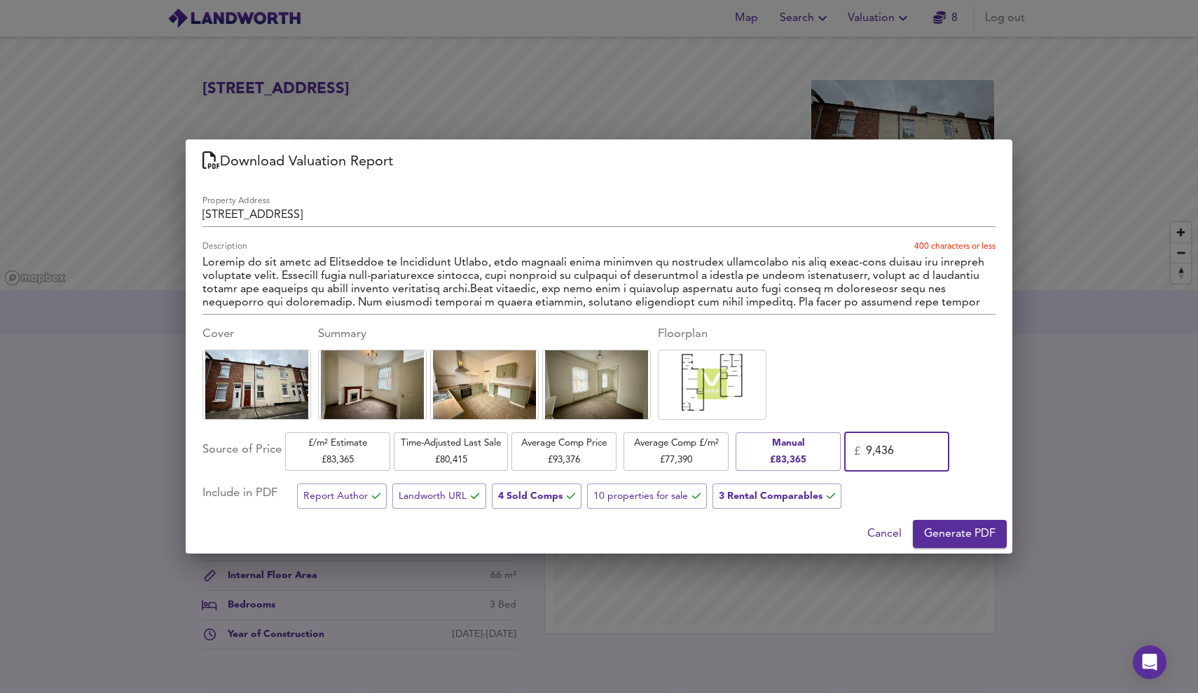
type input "94,365"
click at [987, 531] on span "Generate PDF" at bounding box center [959, 534] width 71 height 20
